Goal: Check status

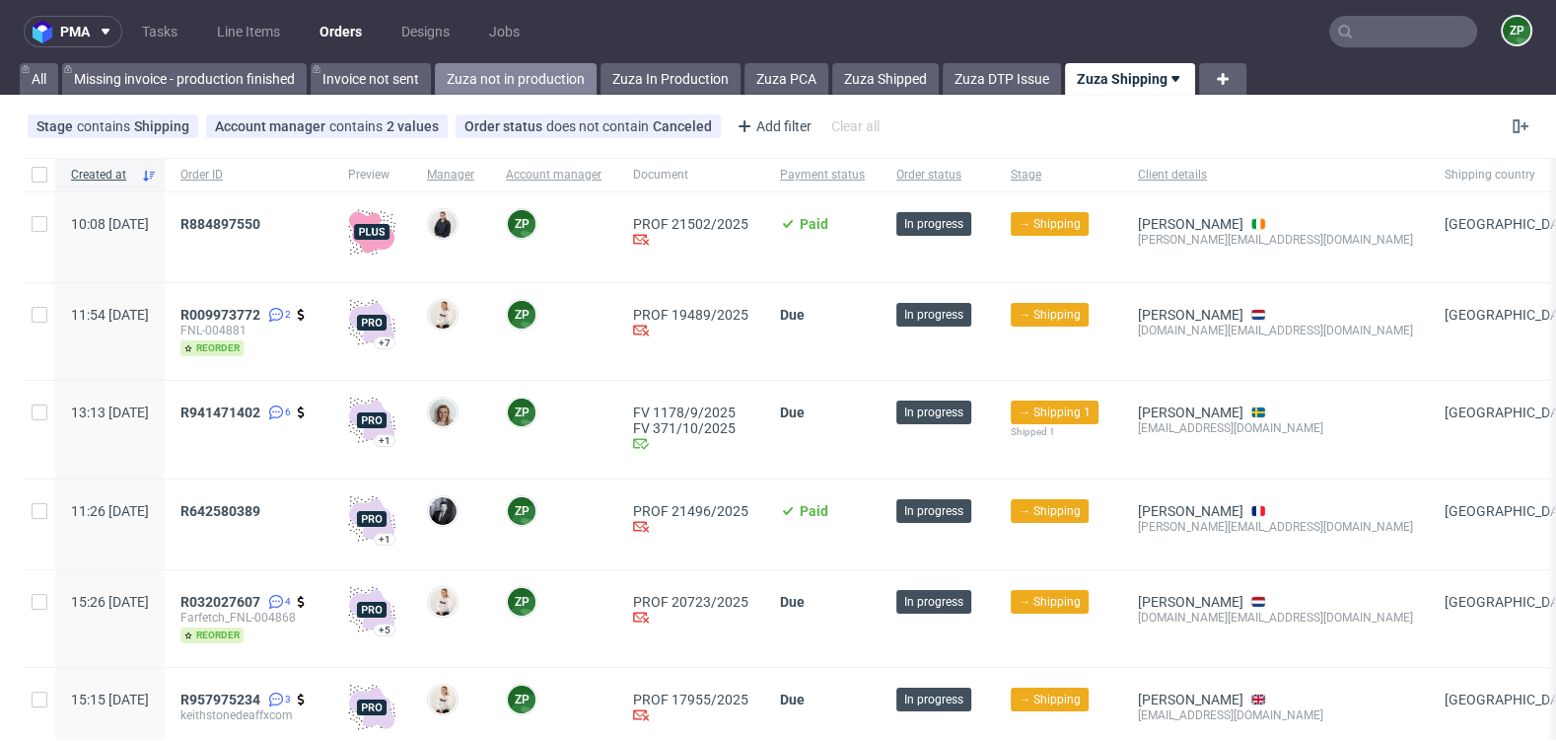
click at [530, 70] on link "Zuza not in production" at bounding box center [516, 79] width 162 height 32
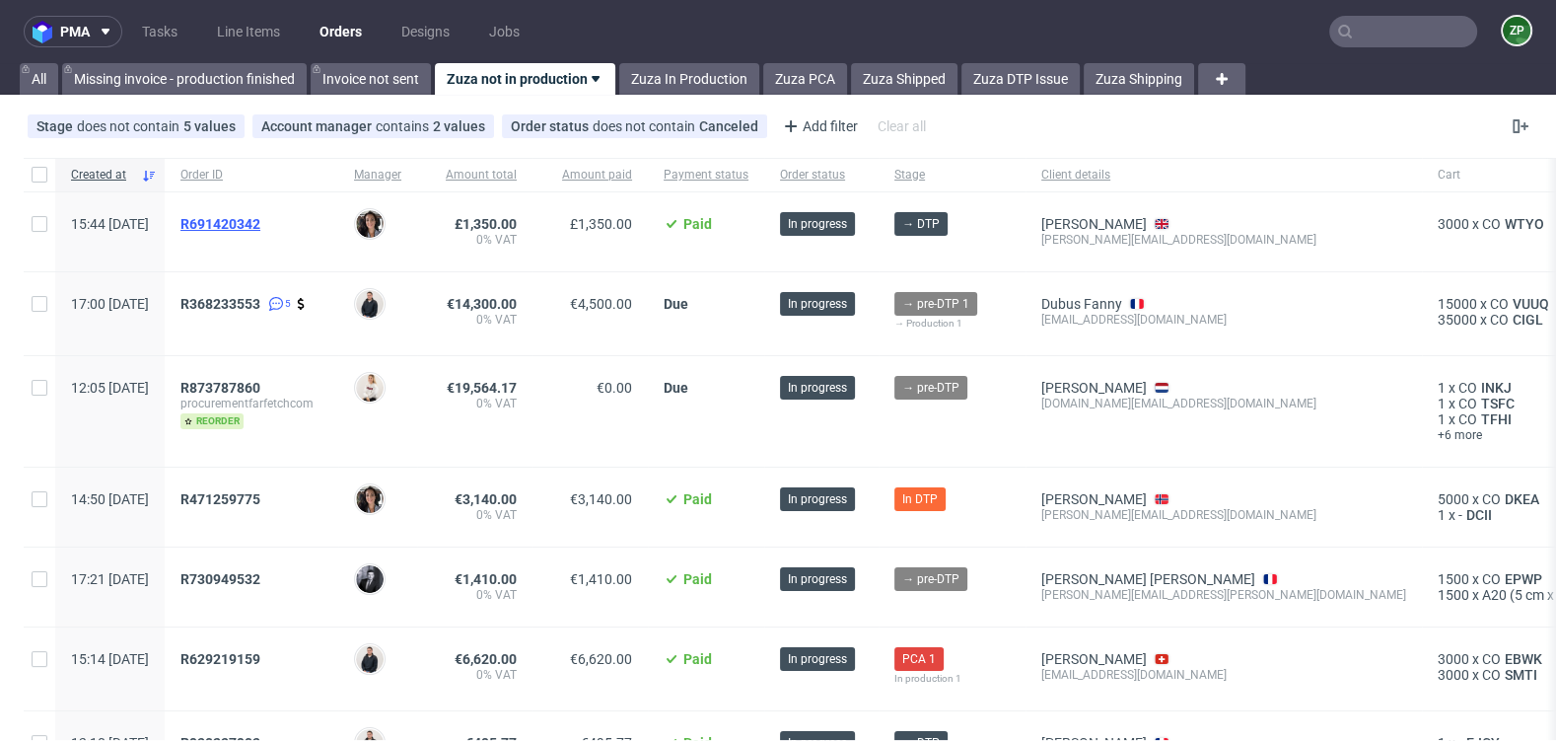
click at [260, 224] on span "R691420342" at bounding box center [220, 224] width 80 height 16
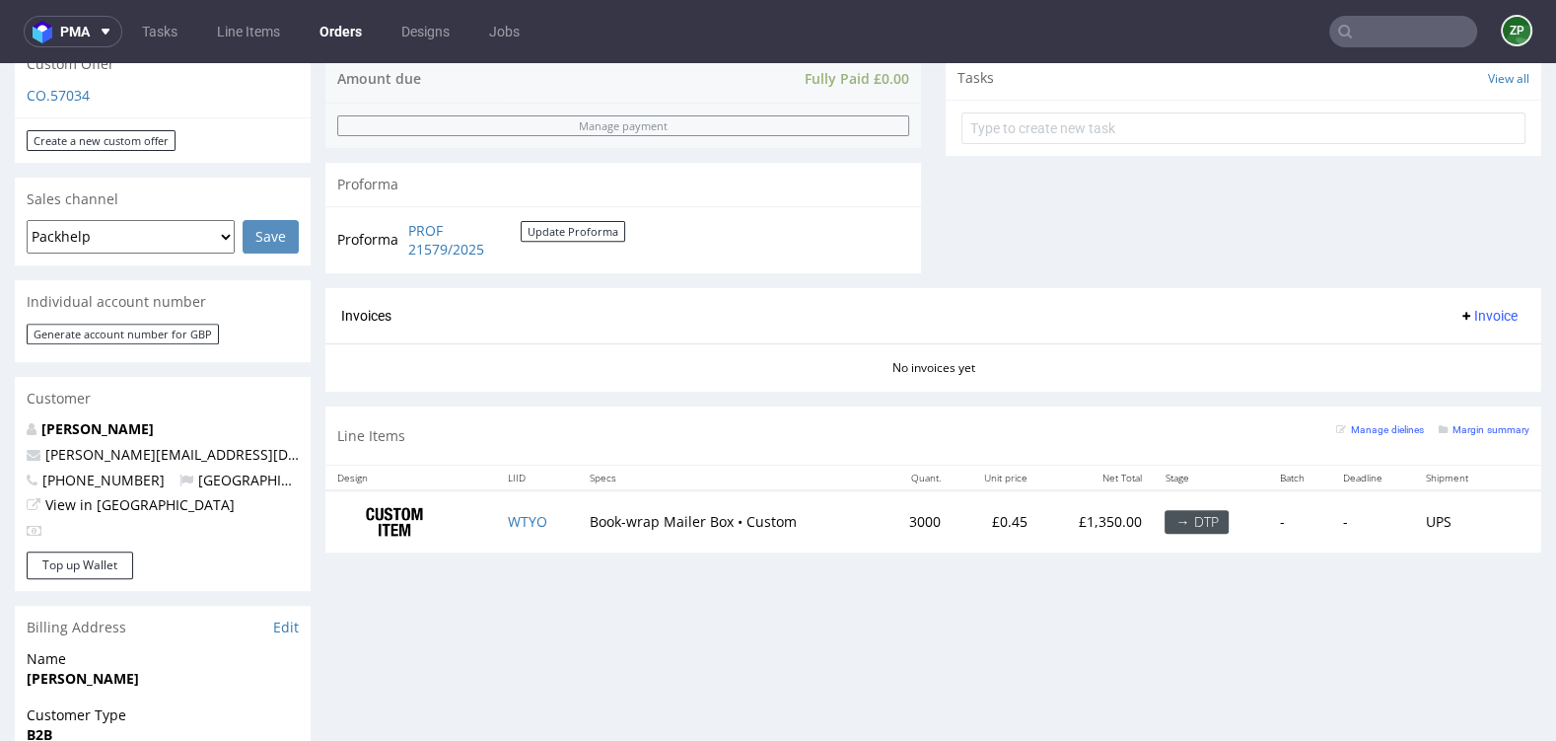
scroll to position [712, 0]
click at [538, 528] on td "WTYO" at bounding box center [537, 523] width 83 height 62
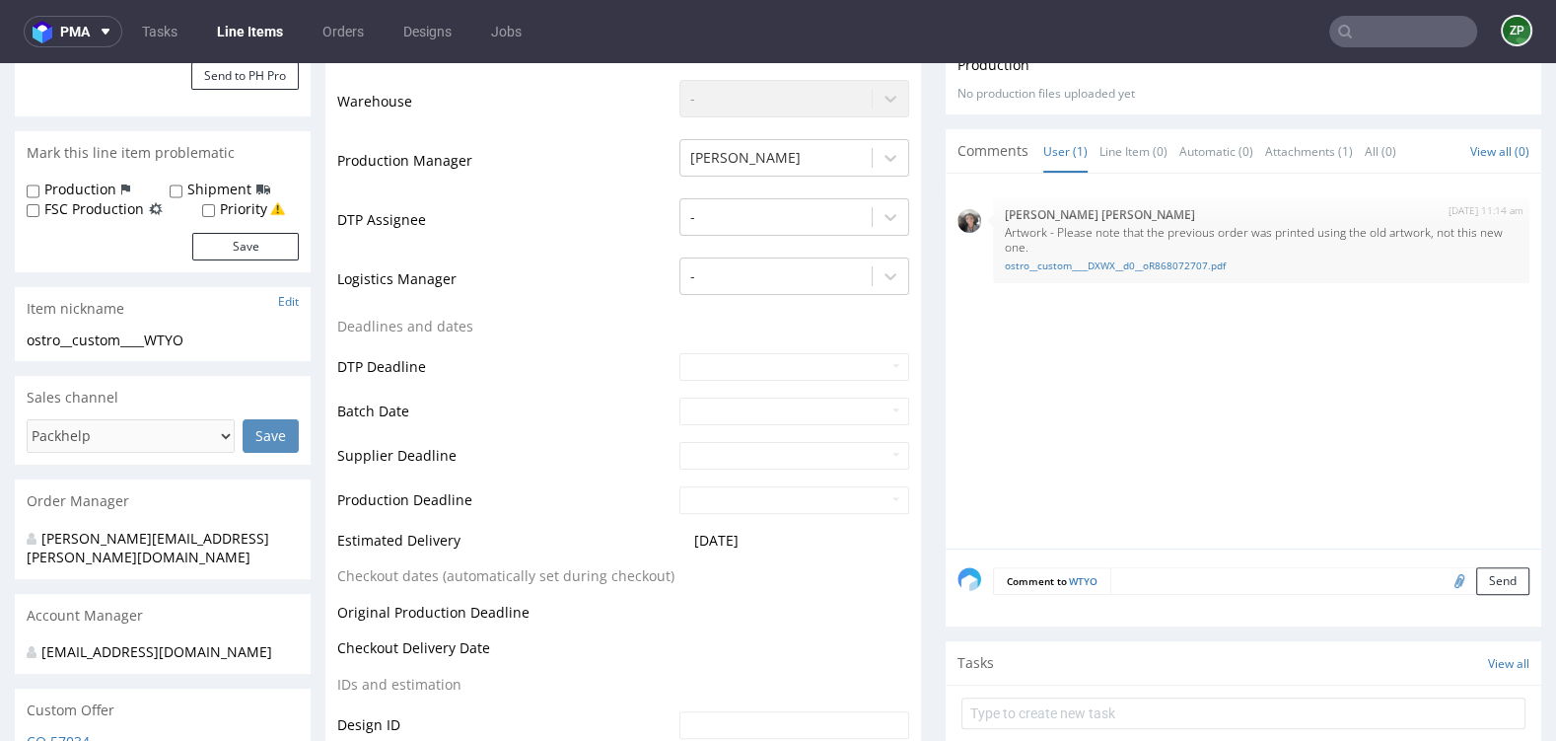
scroll to position [523, 0]
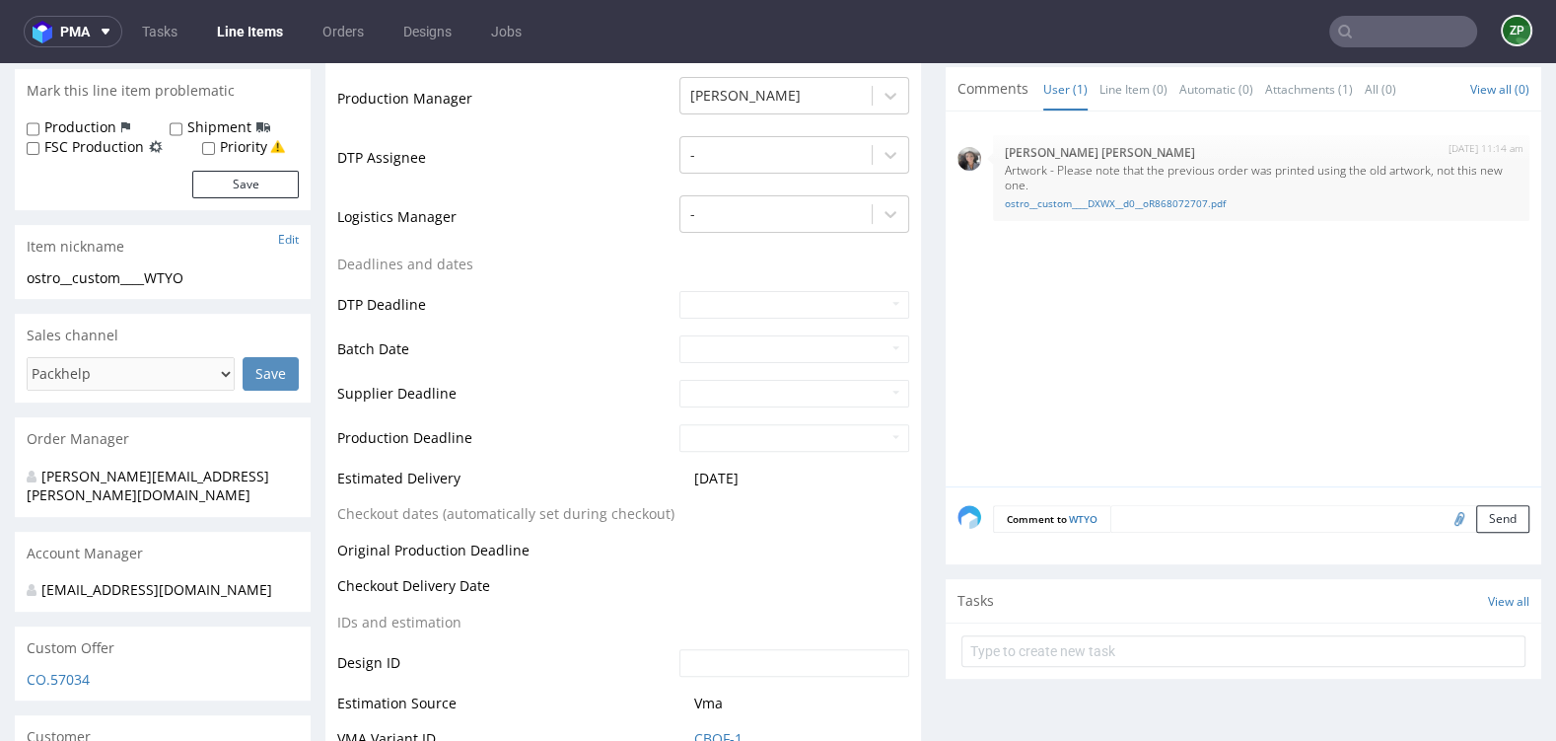
click at [1143, 523] on textarea at bounding box center [1319, 519] width 419 height 28
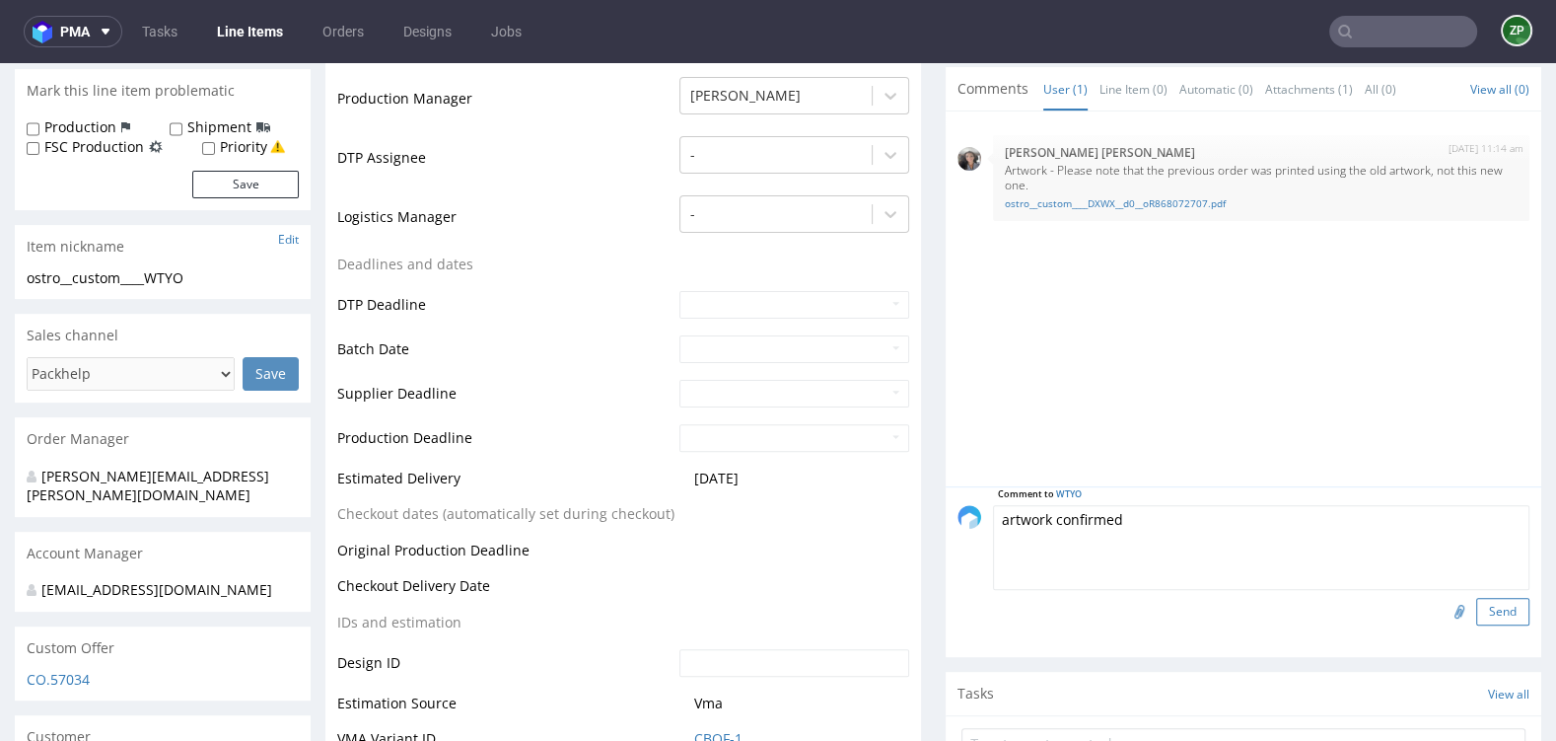
type textarea "artwork confirmed"
click at [1491, 598] on button "Send" at bounding box center [1502, 612] width 53 height 28
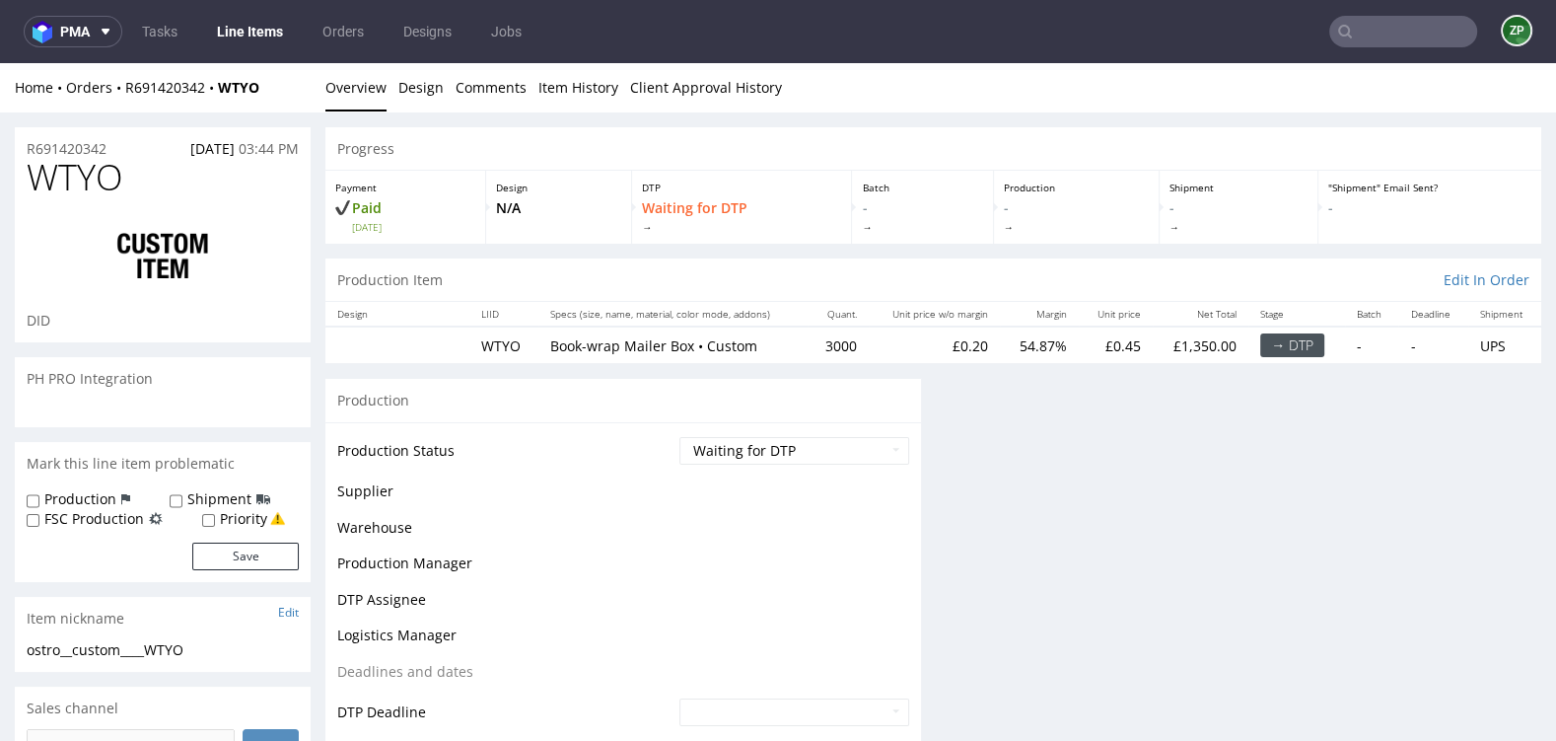
scroll to position [0, 0]
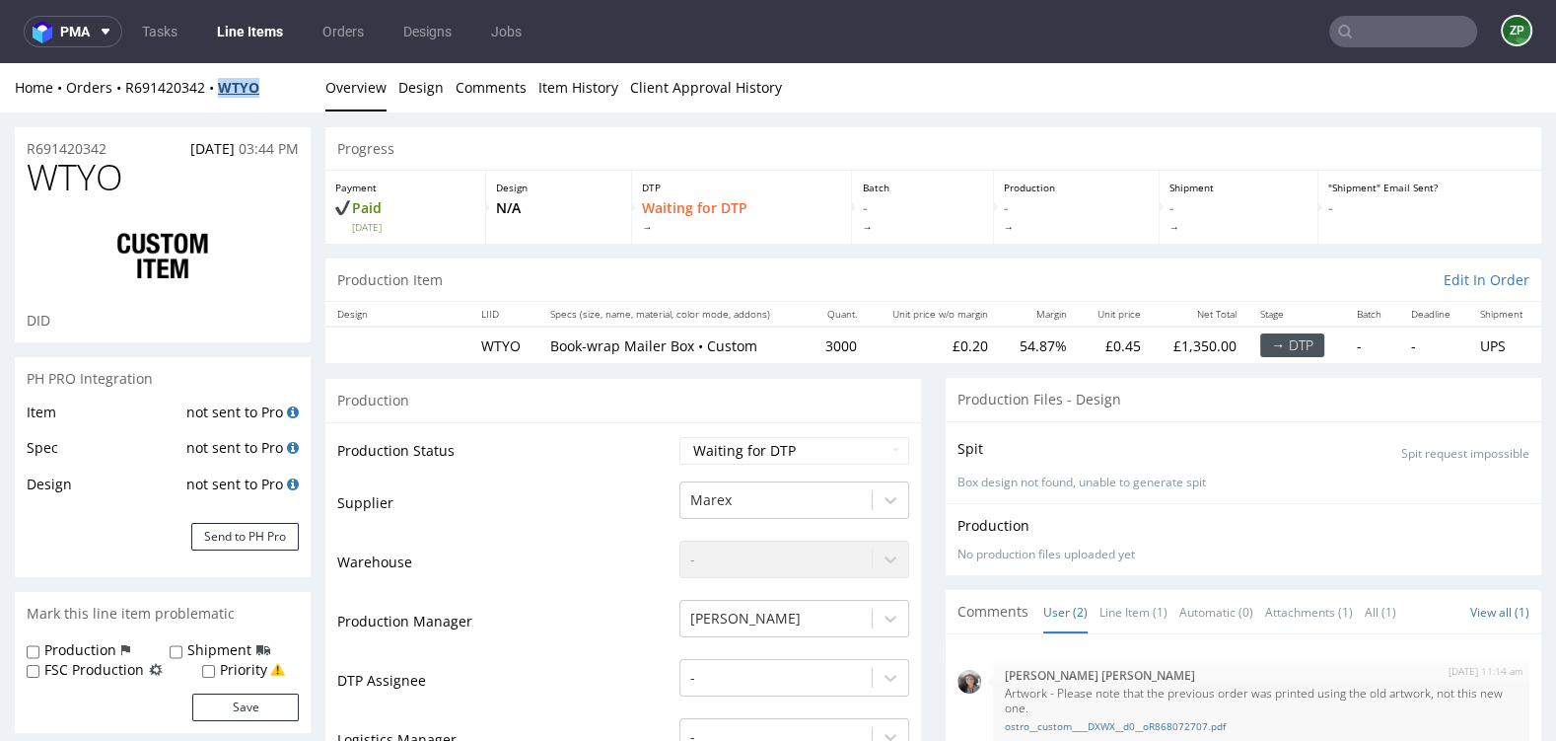
copy strong "WTYO"
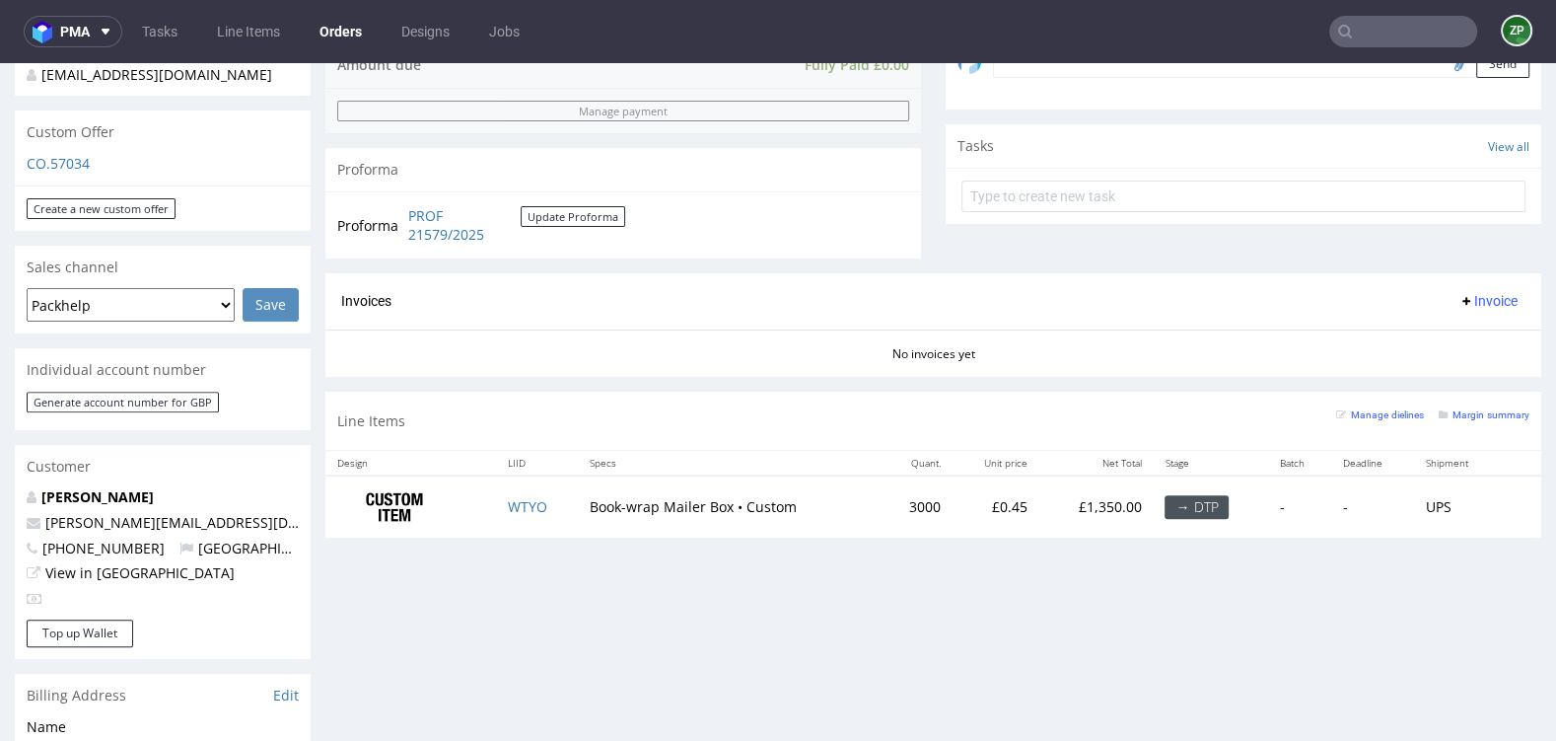
scroll to position [649, 0]
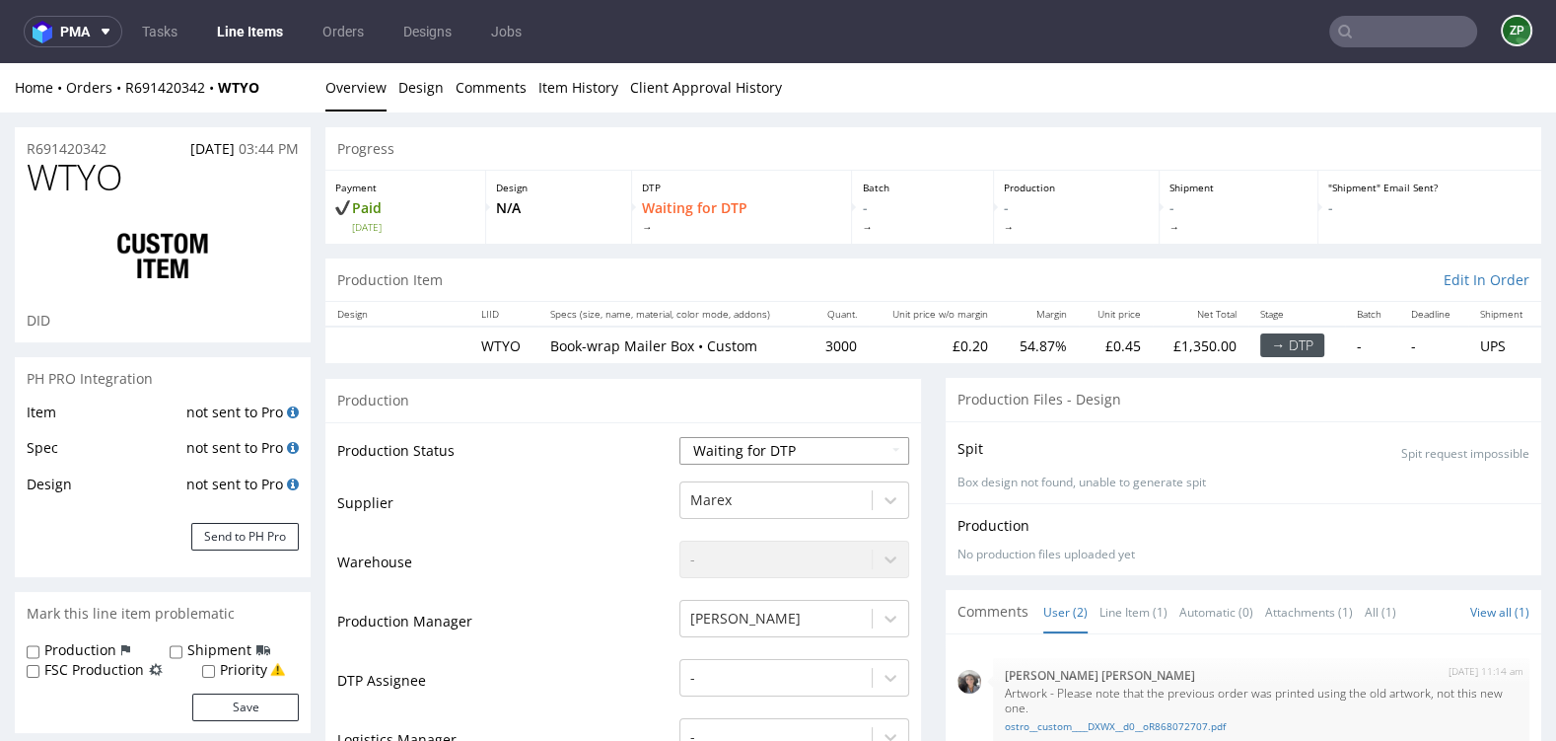
click at [789, 446] on select "Waiting for Artwork Waiting for Diecut Waiting for Mockup Waiting for DTP Waiti…" at bounding box center [794, 451] width 230 height 28
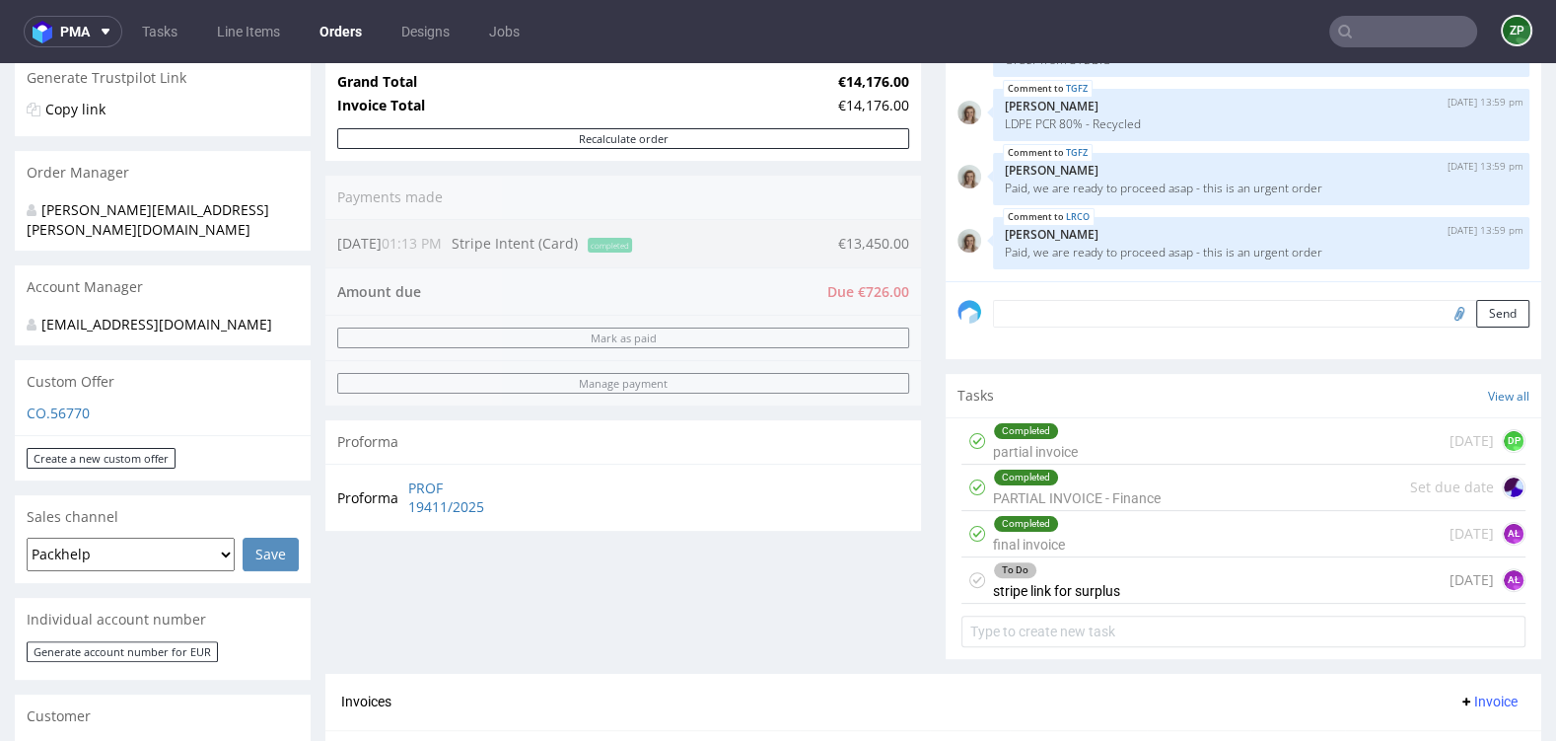
scroll to position [86, 0]
